Goal: Find specific page/section: Find specific page/section

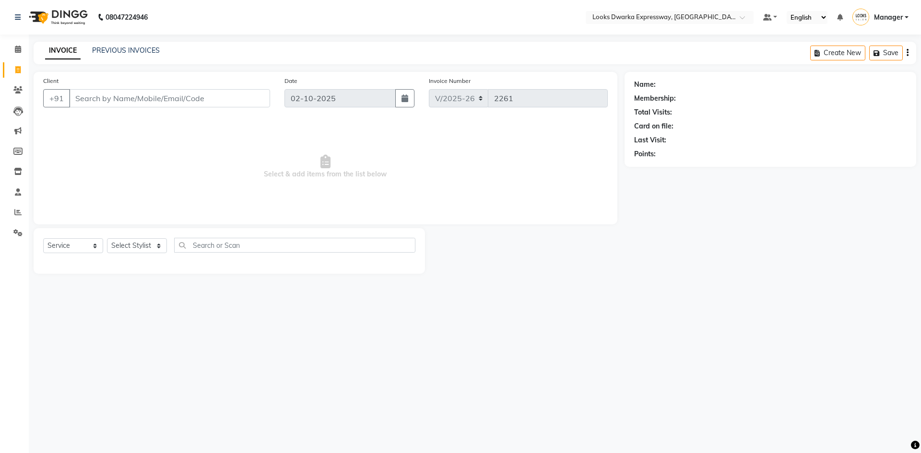
select select "6011"
select select "service"
select select "6011"
select select "service"
click at [16, 207] on link "Reports" at bounding box center [14, 213] width 23 height 16
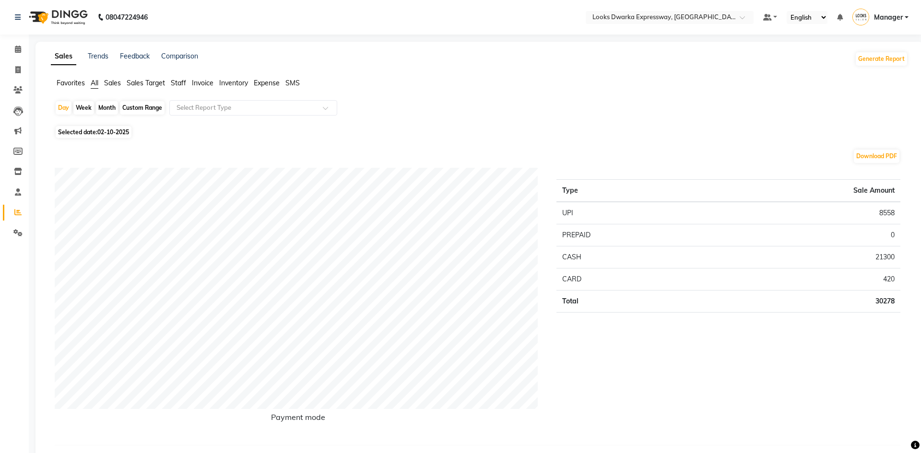
select select "6011"
select select "service"
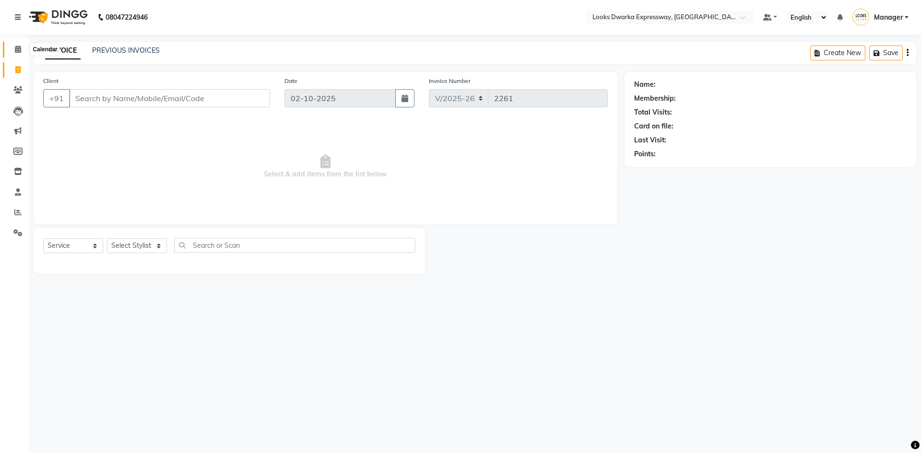
click at [15, 46] on icon at bounding box center [18, 49] width 6 height 7
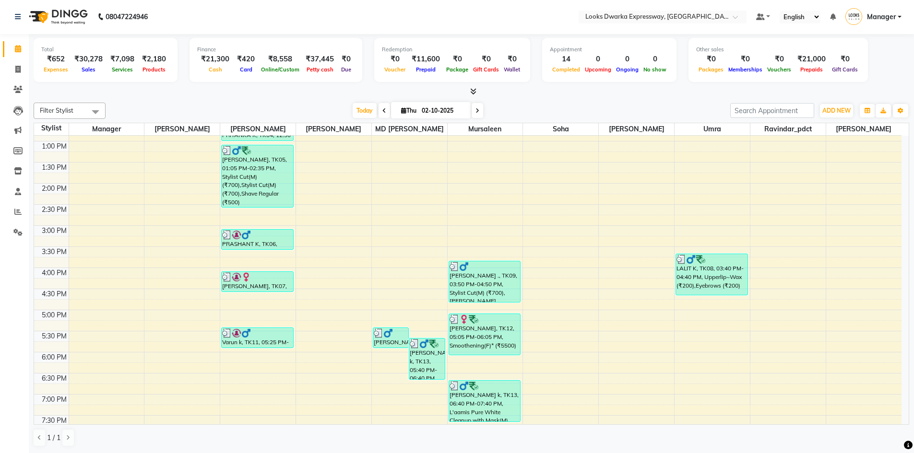
scroll to position [240, 0]
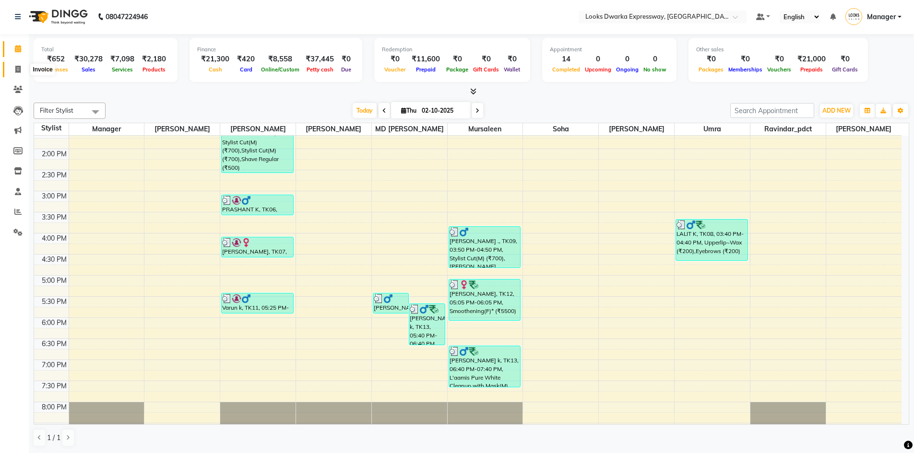
click at [21, 68] on icon at bounding box center [17, 69] width 5 height 7
select select "service"
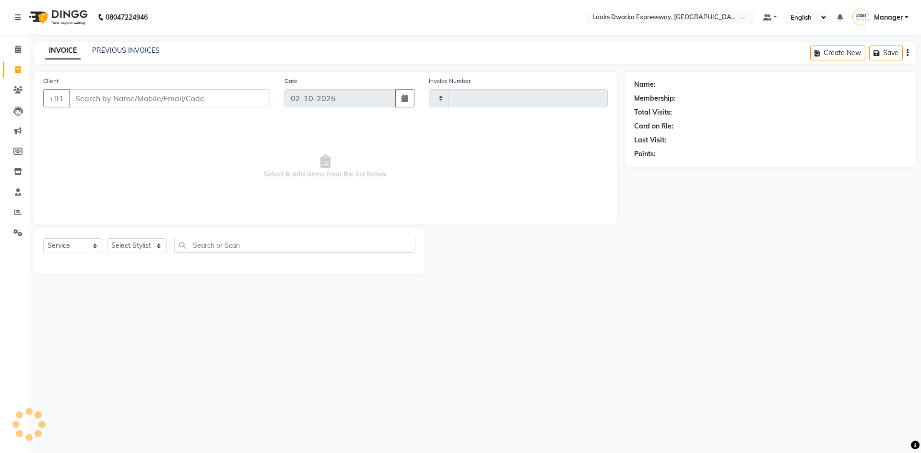
type input "2261"
select select "6011"
click at [18, 46] on icon at bounding box center [18, 49] width 6 height 7
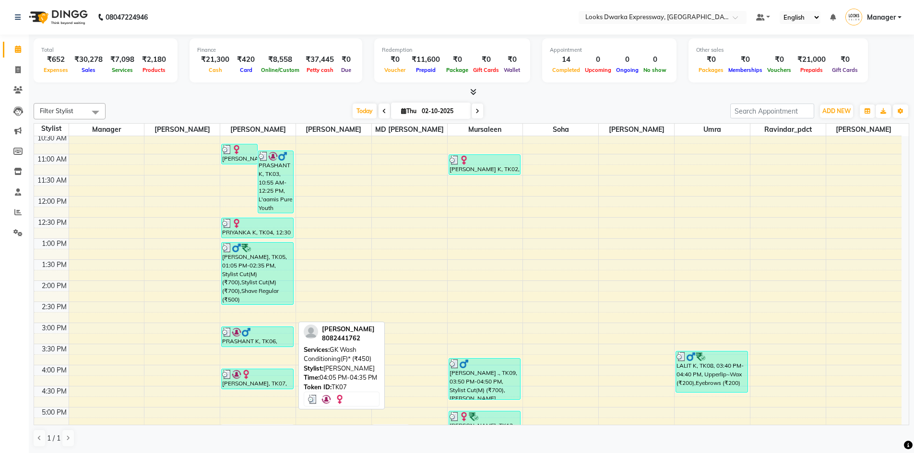
scroll to position [86, 0]
